Goal: Navigation & Orientation: Find specific page/section

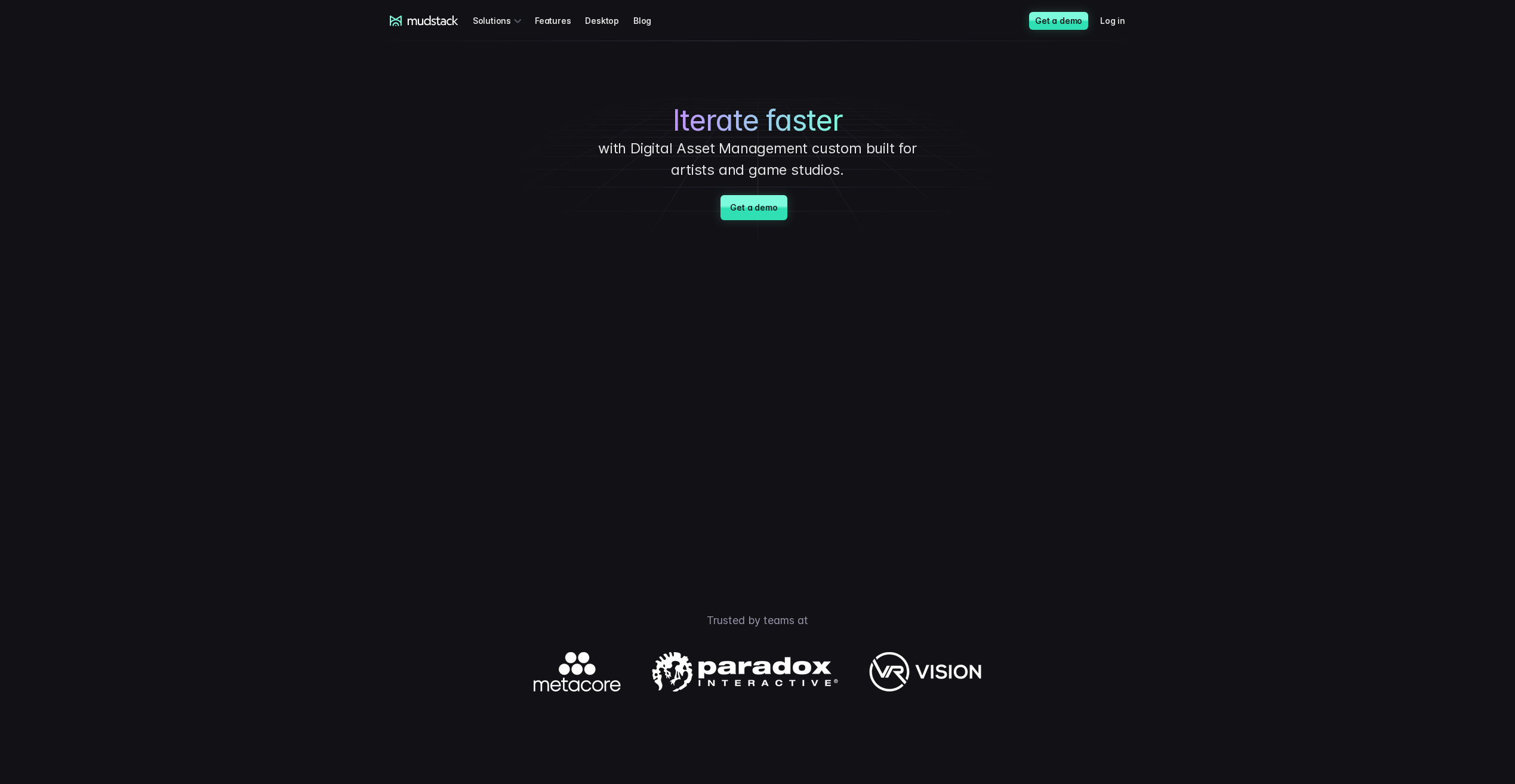
drag, startPoint x: 881, startPoint y: 107, endPoint x: 794, endPoint y: 80, distance: 91.1
click at [877, 106] on h1 "Iterate faster" at bounding box center [757, 121] width 447 height 35
click at [601, 20] on link "Desktop" at bounding box center [609, 20] width 48 height 22
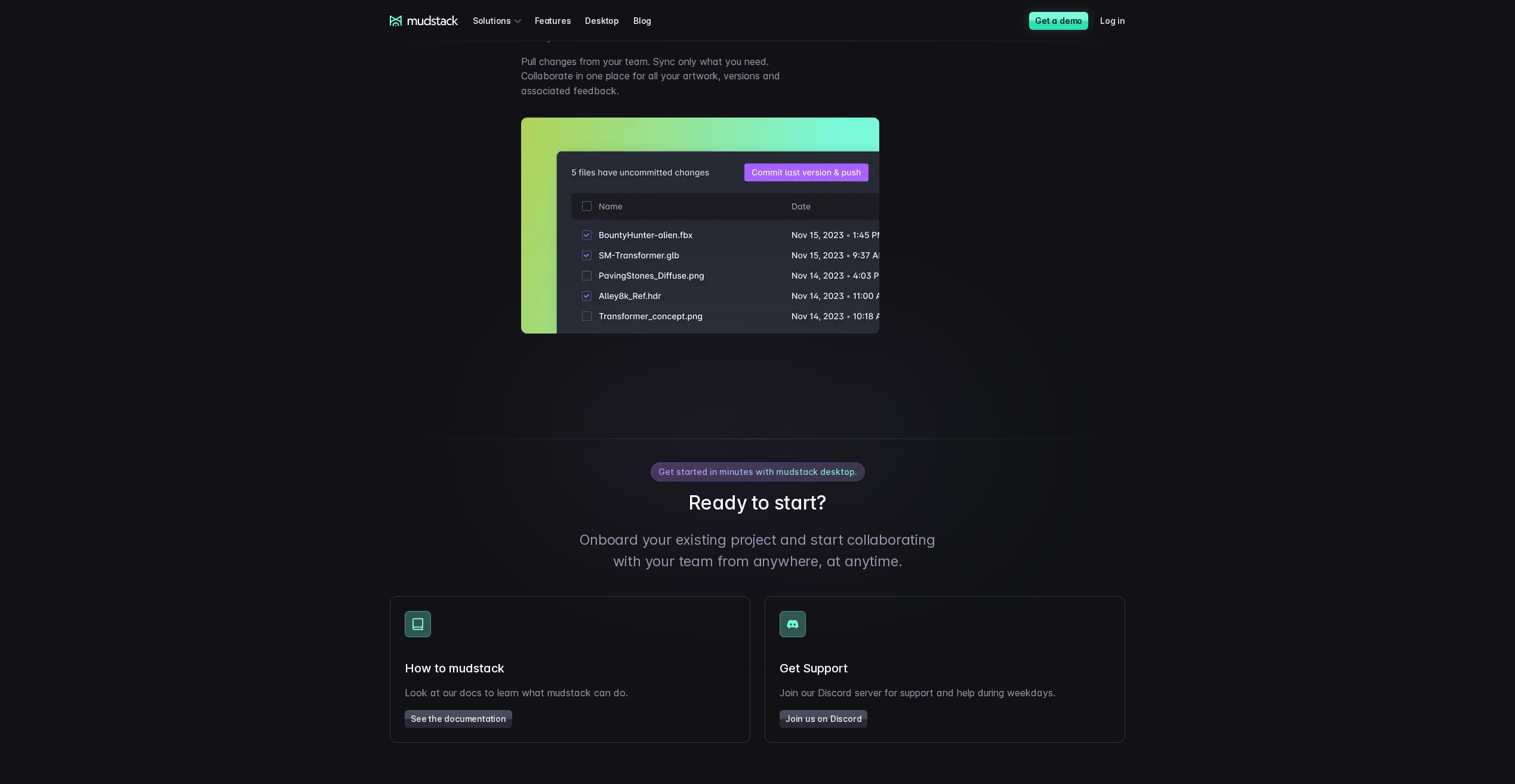
scroll to position [1671, 0]
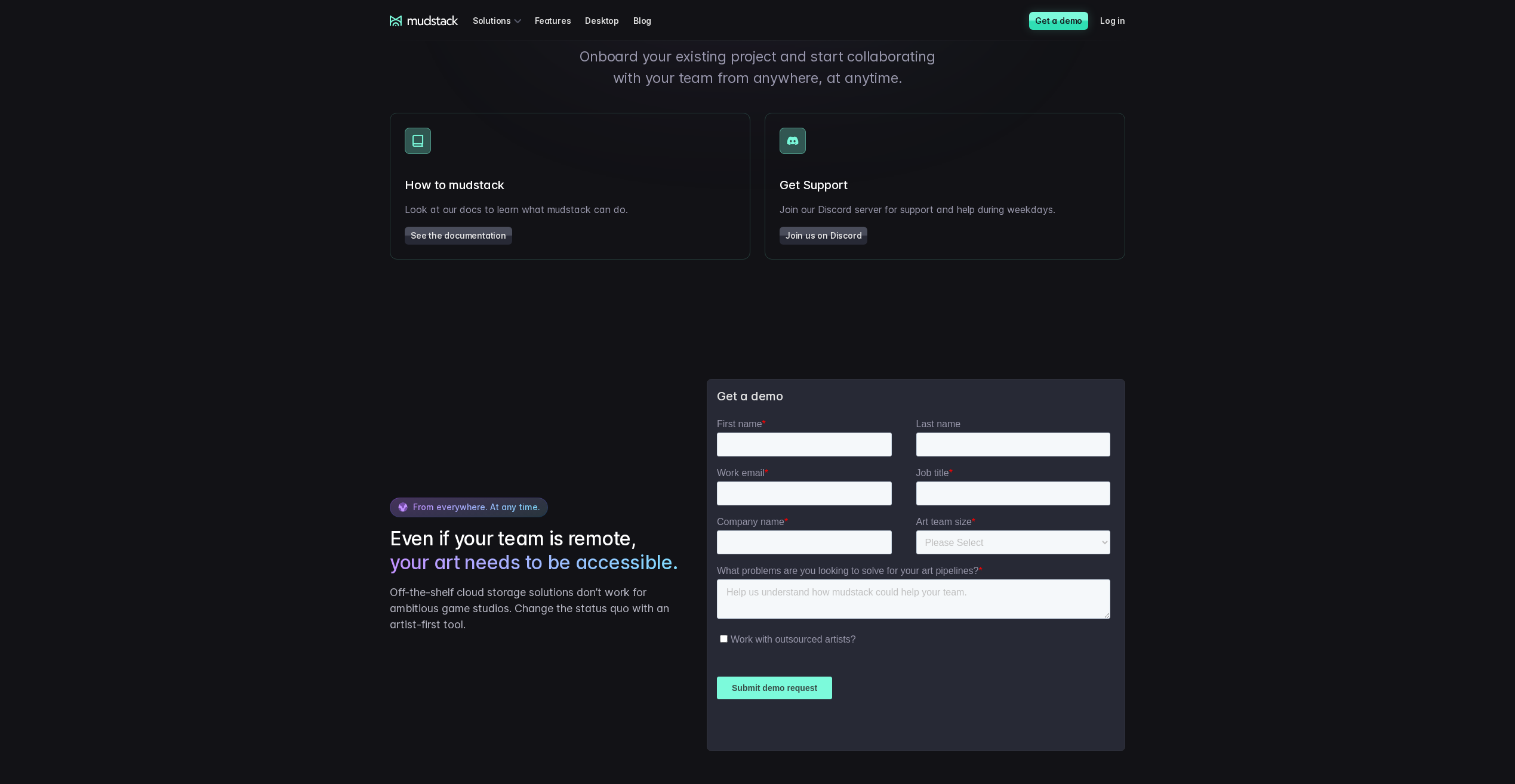
drag, startPoint x: 1170, startPoint y: 417, endPoint x: 1194, endPoint y: 442, distance: 34.7
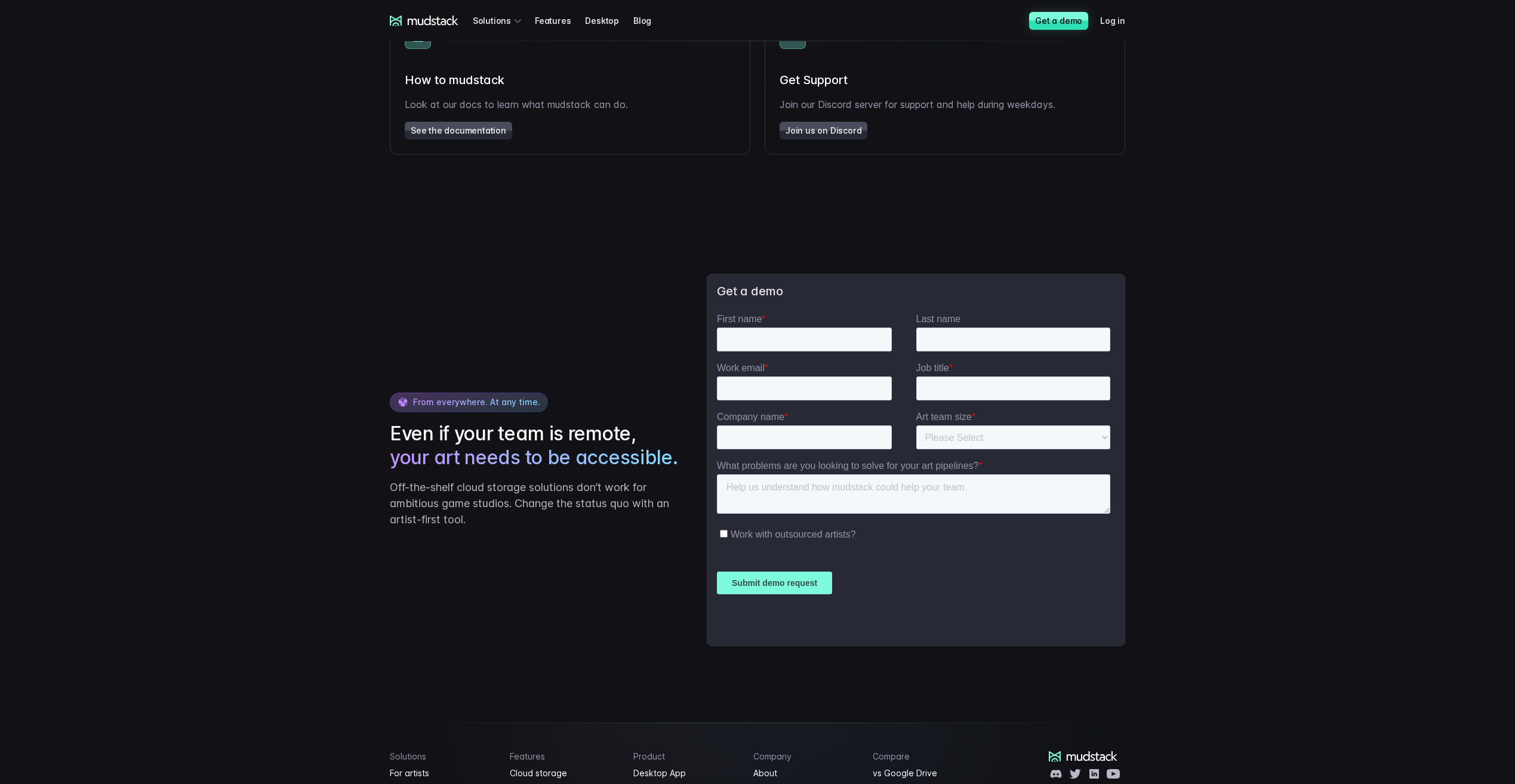
scroll to position [2256, 0]
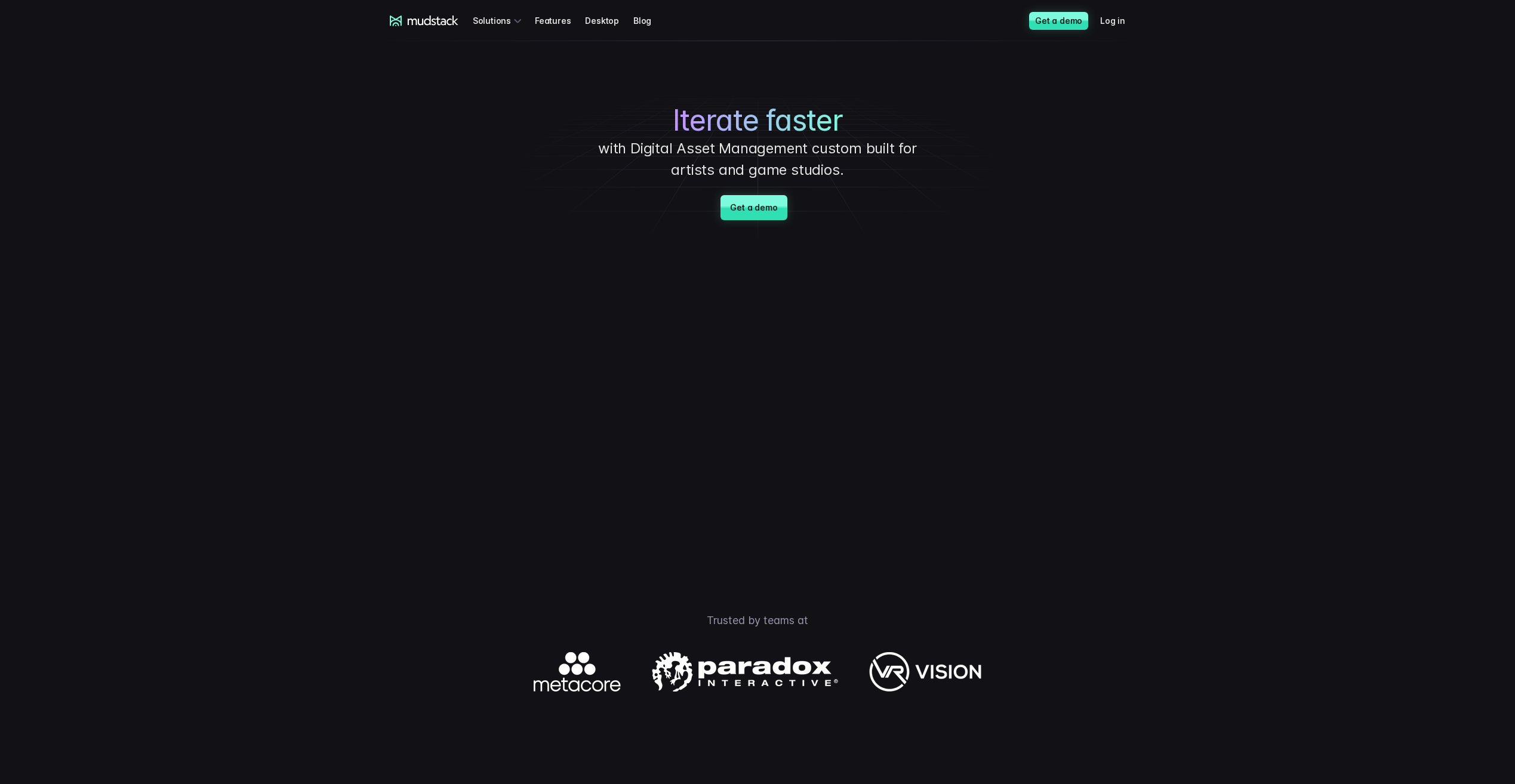
drag, startPoint x: 1061, startPoint y: 436, endPoint x: 1054, endPoint y: 434, distance: 7.3
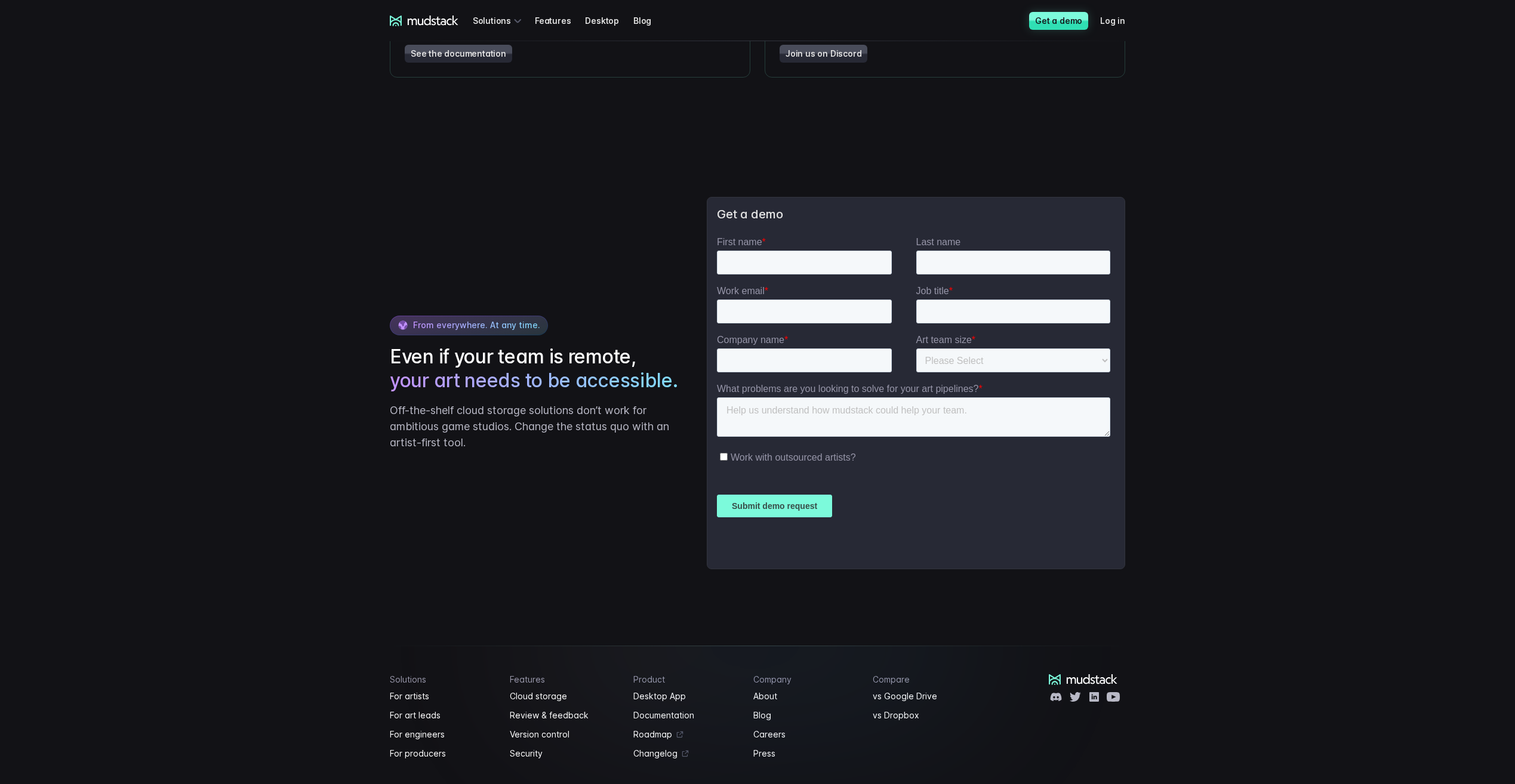
scroll to position [2256, 0]
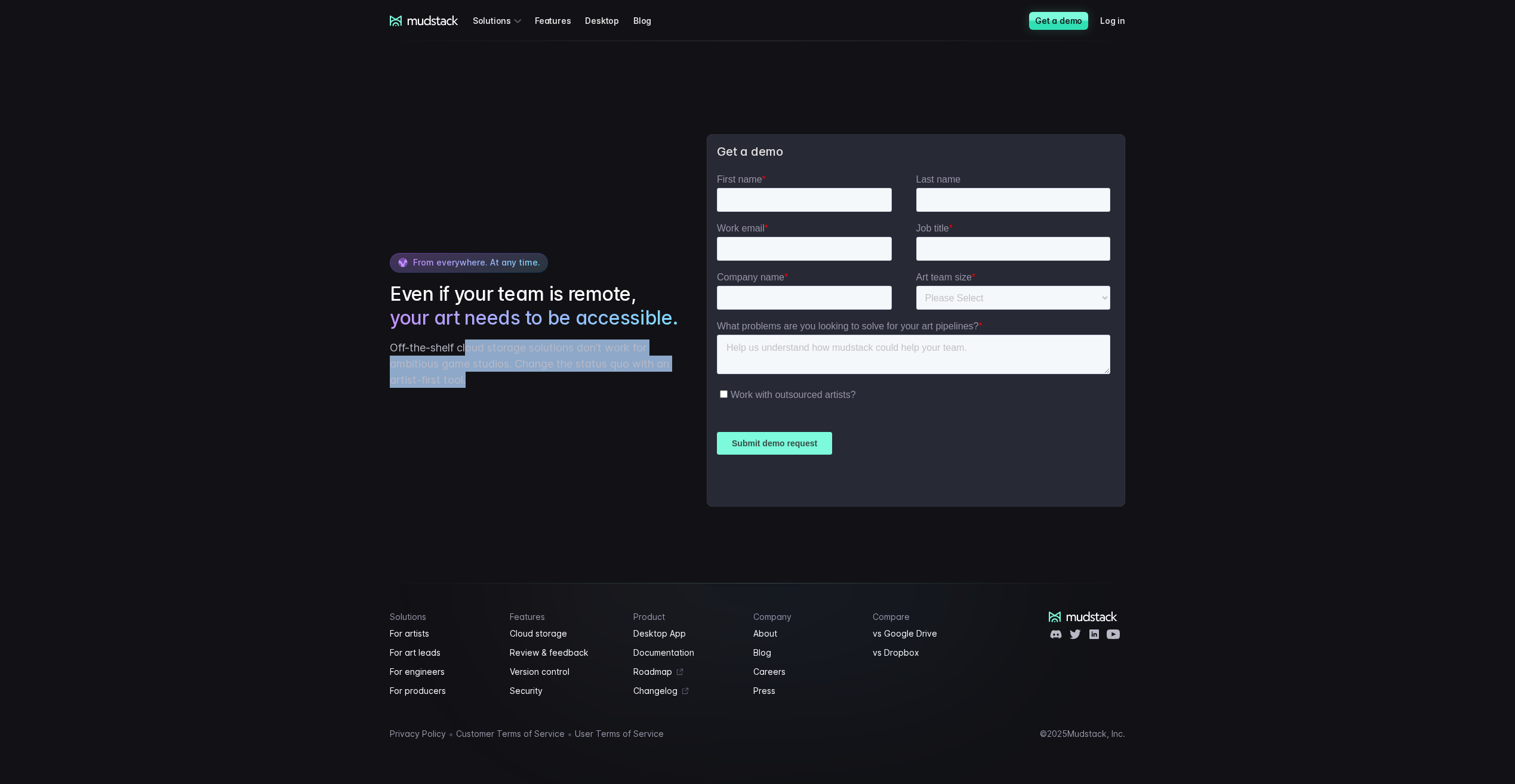
drag, startPoint x: 477, startPoint y: 345, endPoint x: 543, endPoint y: 388, distance: 78.8
click at [543, 388] on div "From everywhere. At any time. Even if your team is remote, your art needs to be…" at bounding box center [757, 320] width 764 height 477
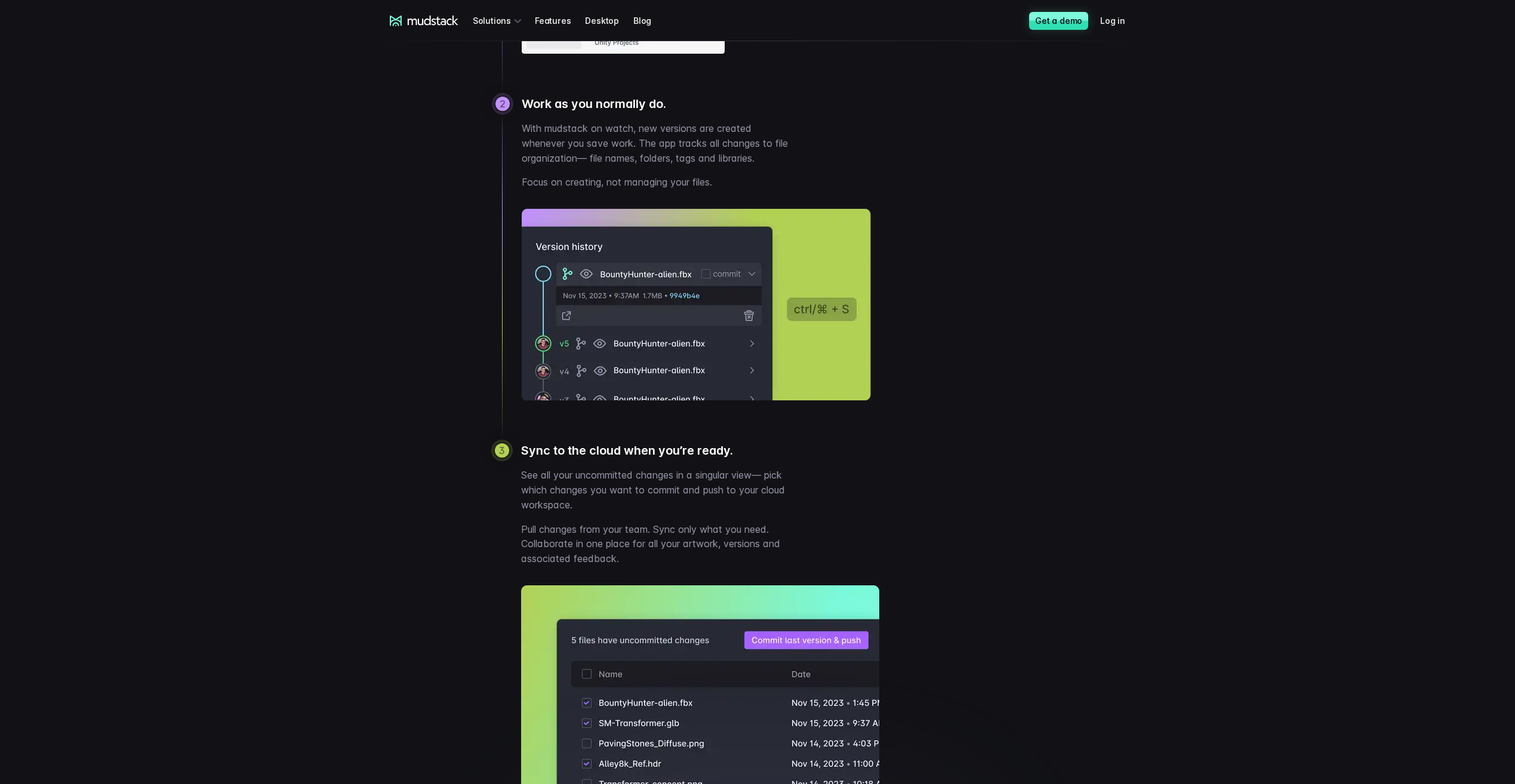
scroll to position [1062, 0]
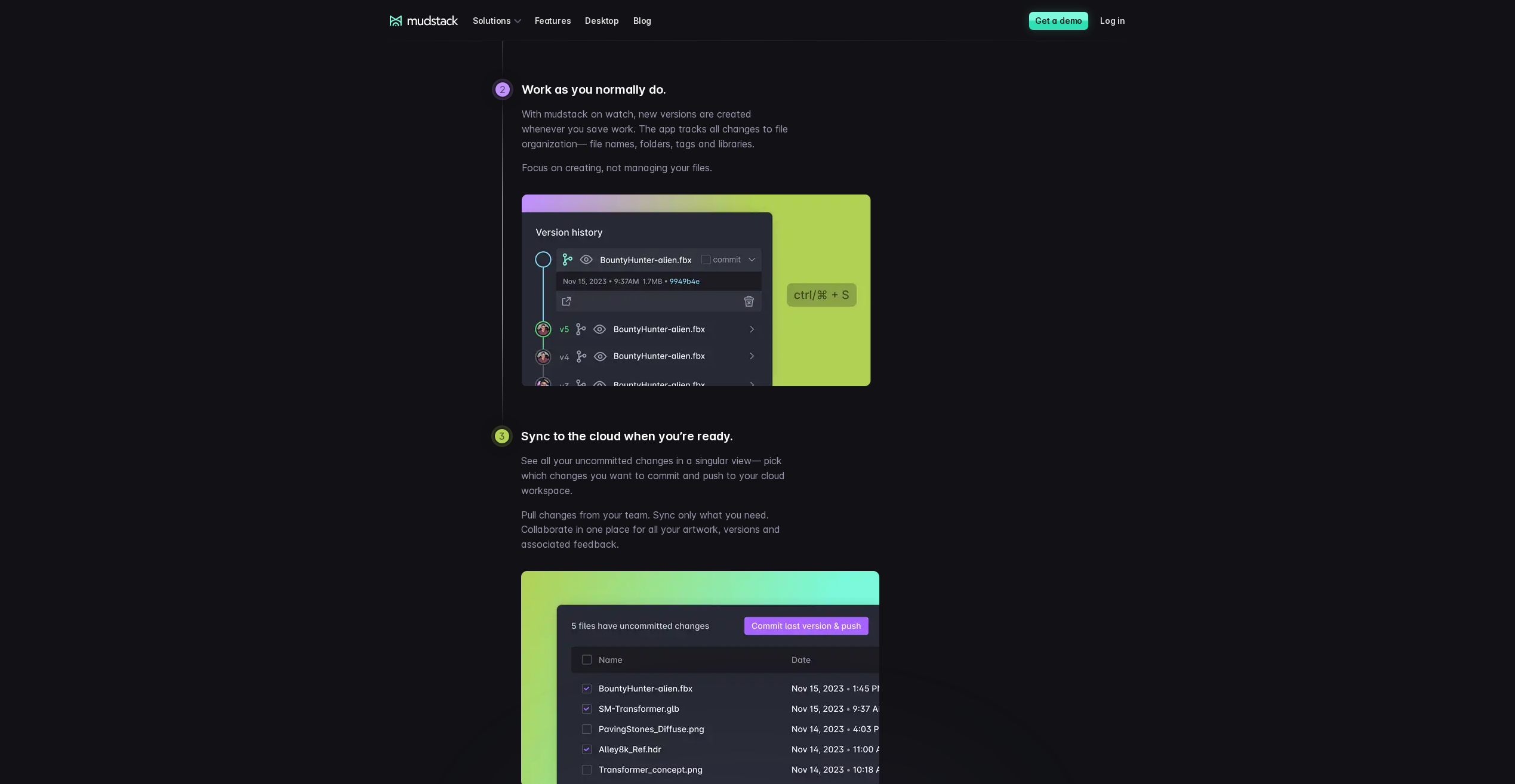
click at [441, 28] on div "mudstack logo Solutions Features Desktop Blog Get a demo Log in" at bounding box center [757, 20] width 764 height 42
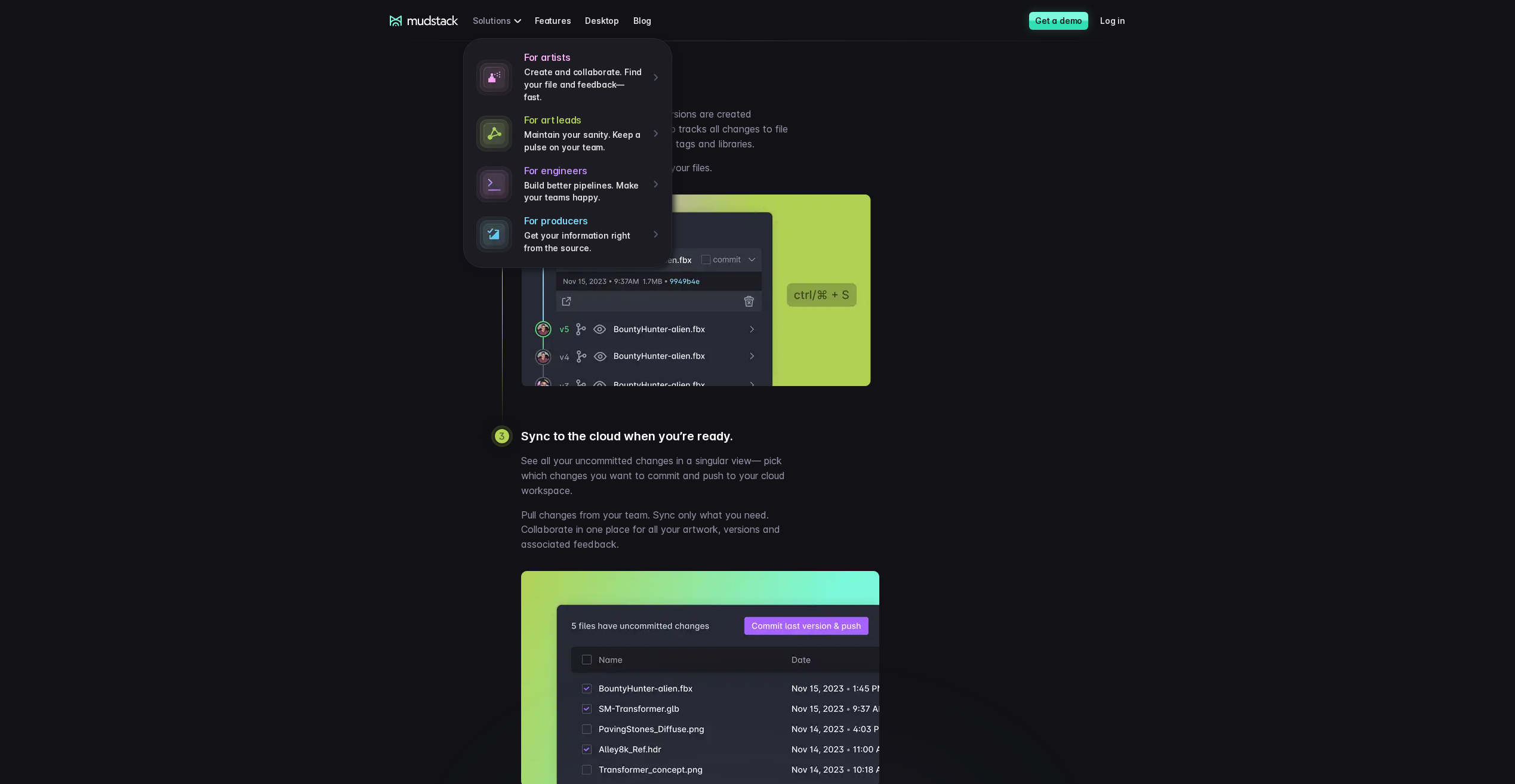
click at [475, 16] on div "For artists Create and collaborate. Find your file and feedback— fast. For art …" at bounding box center [499, 20] width 52 height 22
click at [584, 63] on h4 "For artists" at bounding box center [584, 57] width 120 height 12
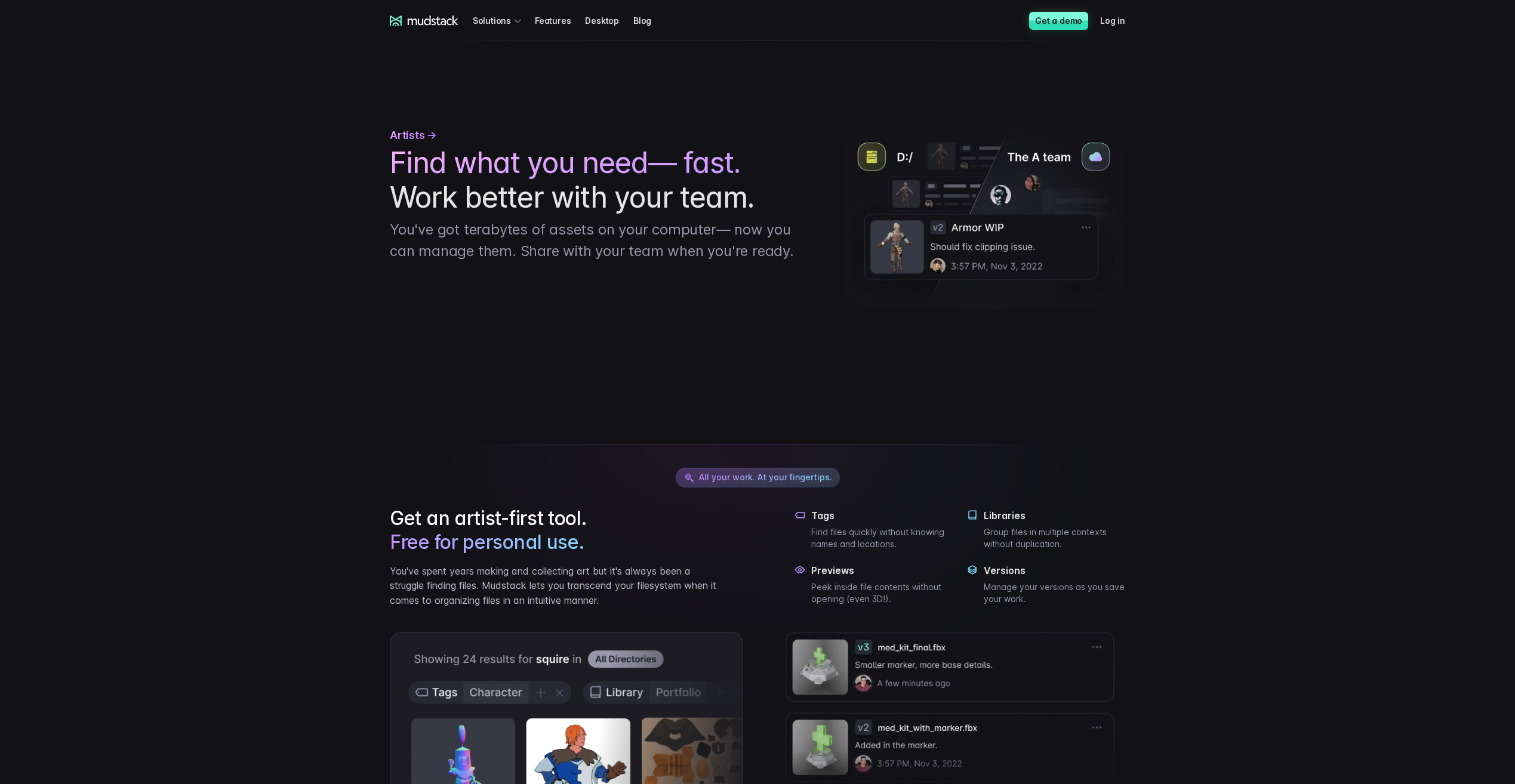
click at [423, 25] on icon at bounding box center [424, 20] width 68 height 11
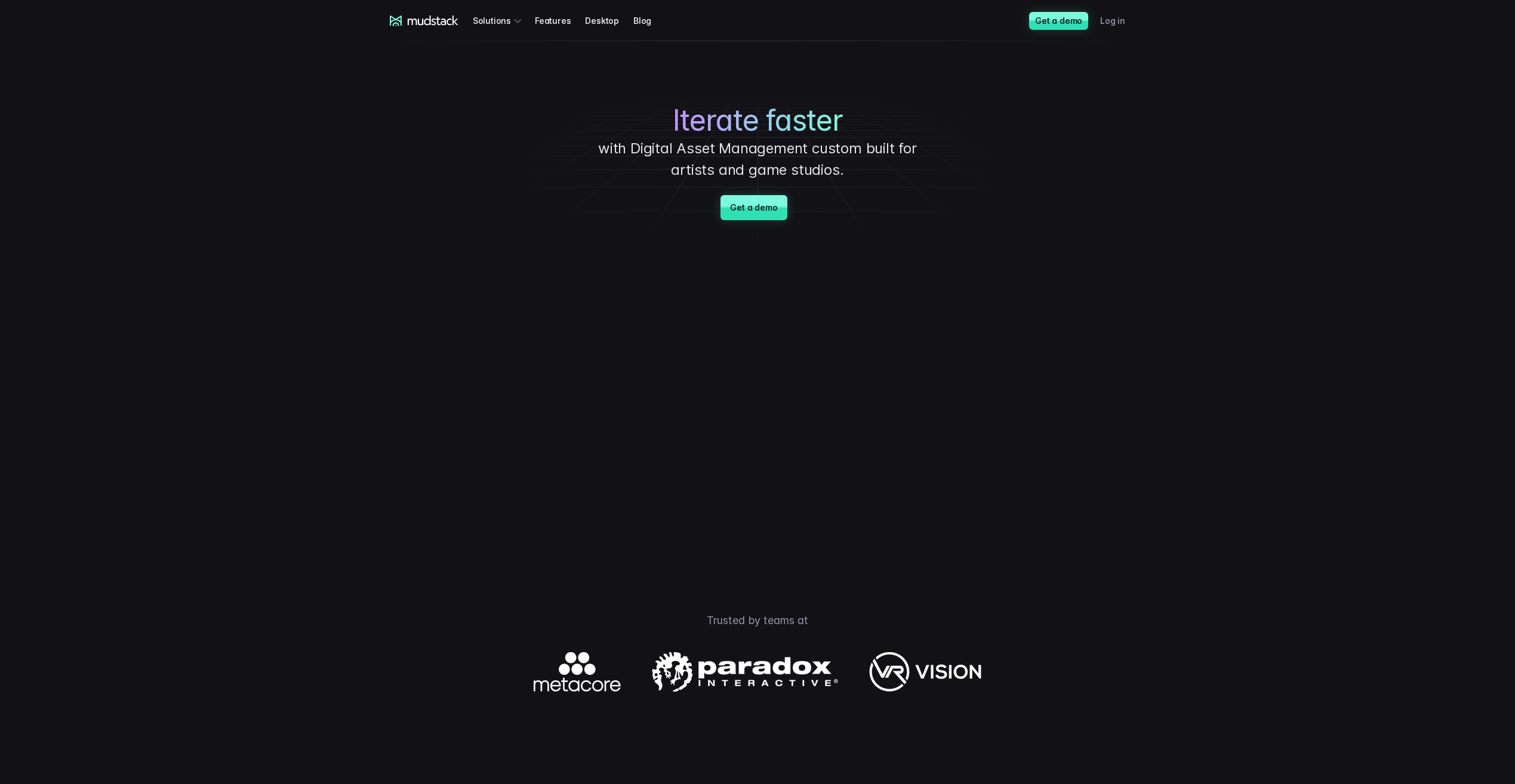
click at [1109, 21] on link "Log in" at bounding box center [1119, 20] width 39 height 22
